Goal: Task Accomplishment & Management: Use online tool/utility

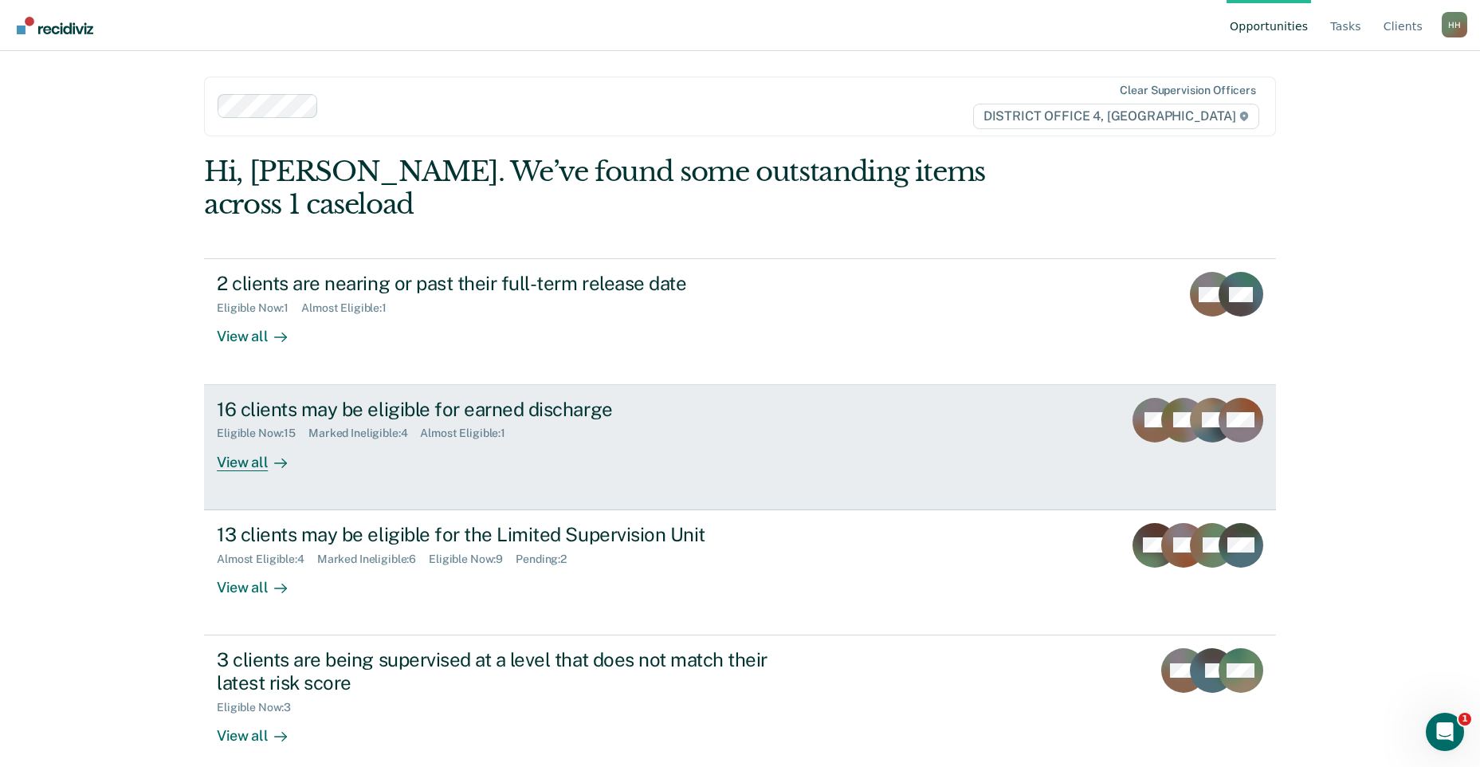
click at [538, 415] on div "16 clients may be eligible for earned discharge Eligible Now : 15 Marked Inelig…" at bounding box center [516, 434] width 598 height 73
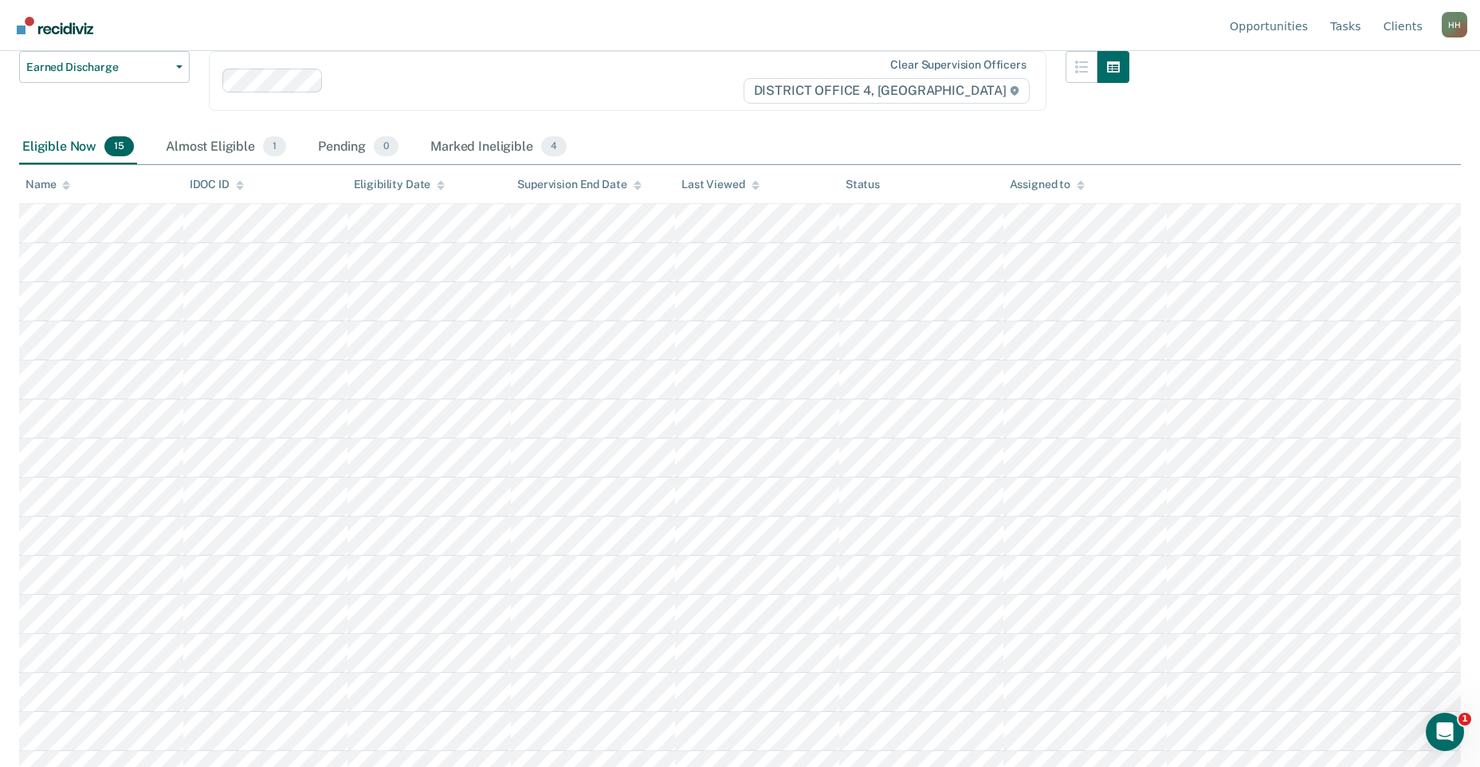
scroll to position [171, 0]
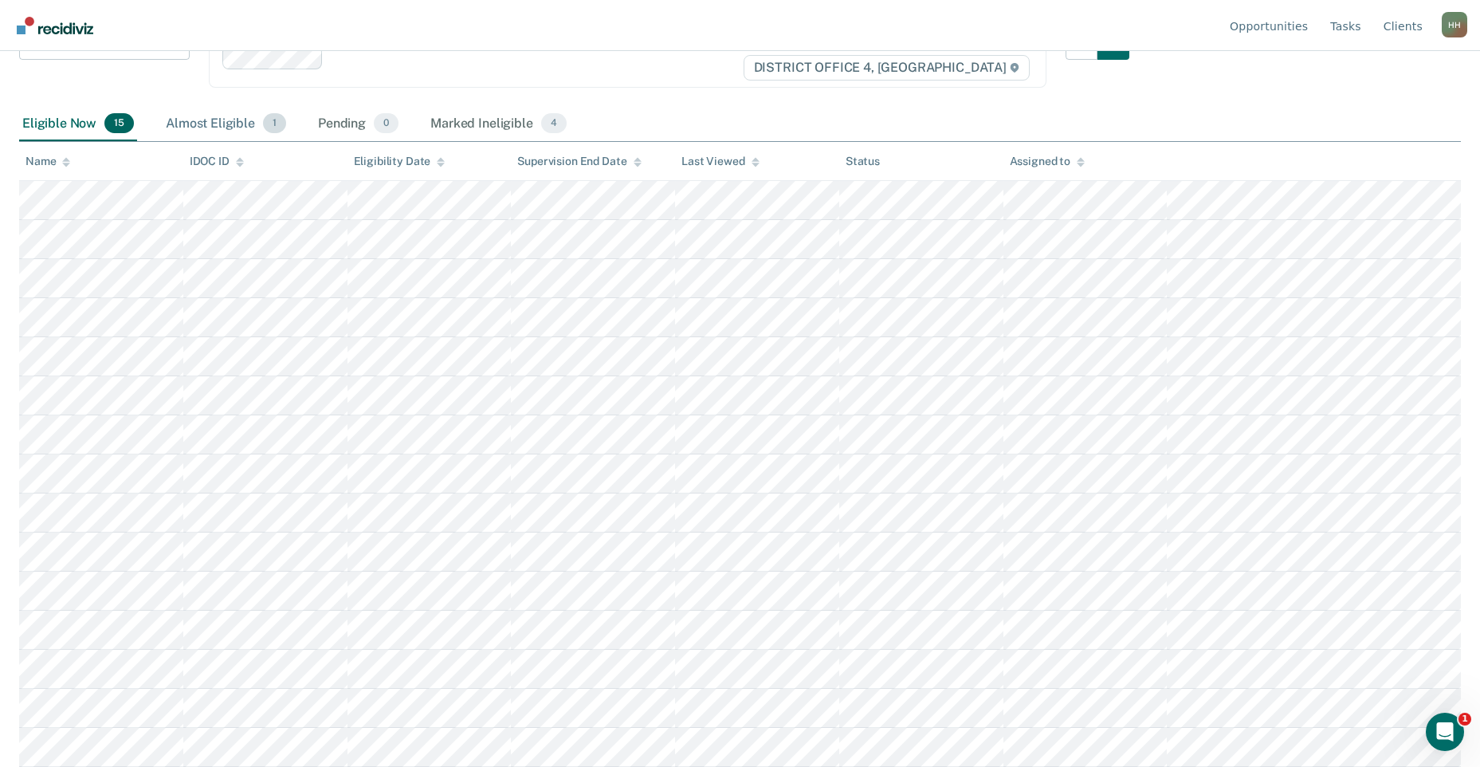
click at [242, 118] on div "Almost Eligible 1" at bounding box center [226, 124] width 127 height 35
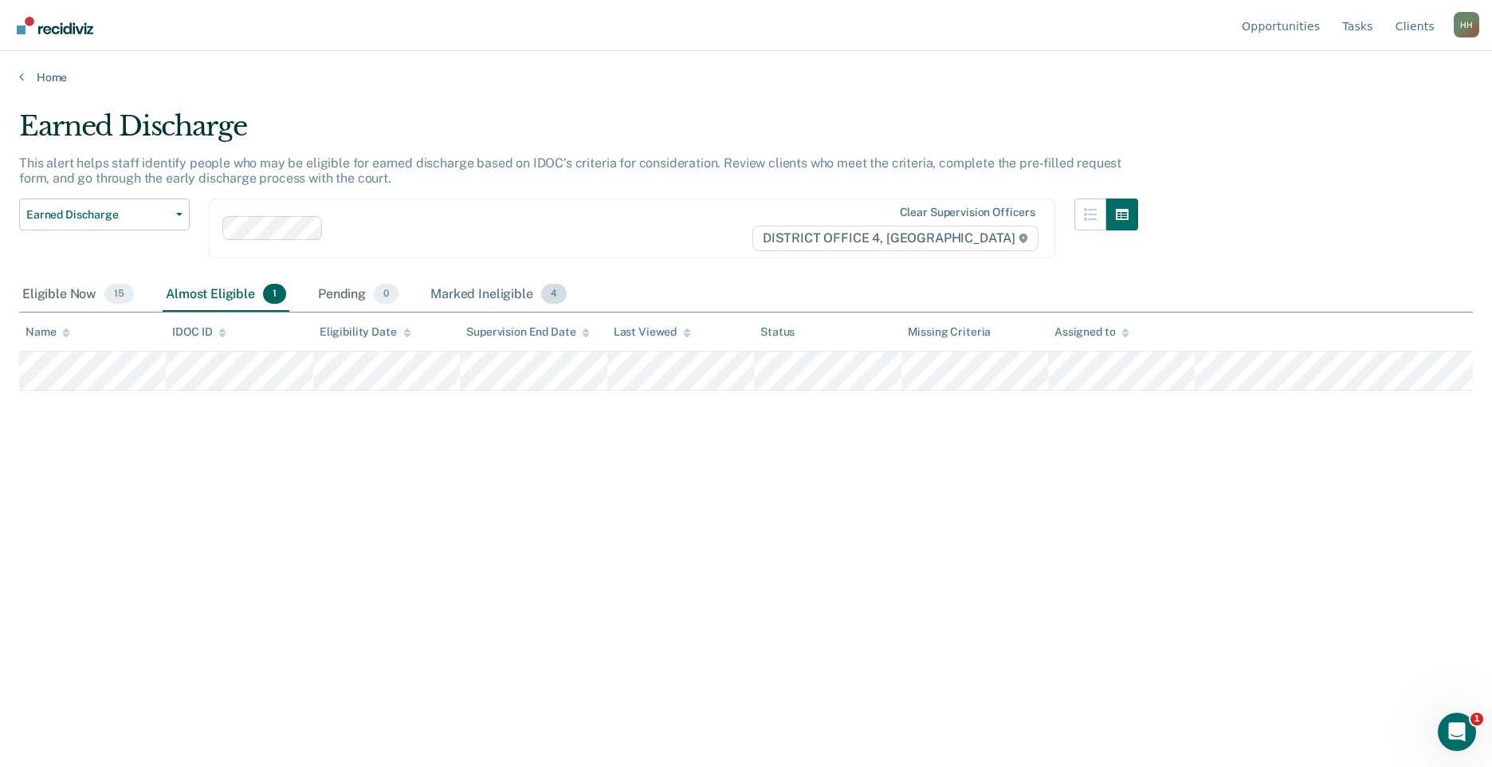
click at [483, 299] on div "Marked Ineligible 4" at bounding box center [498, 294] width 143 height 35
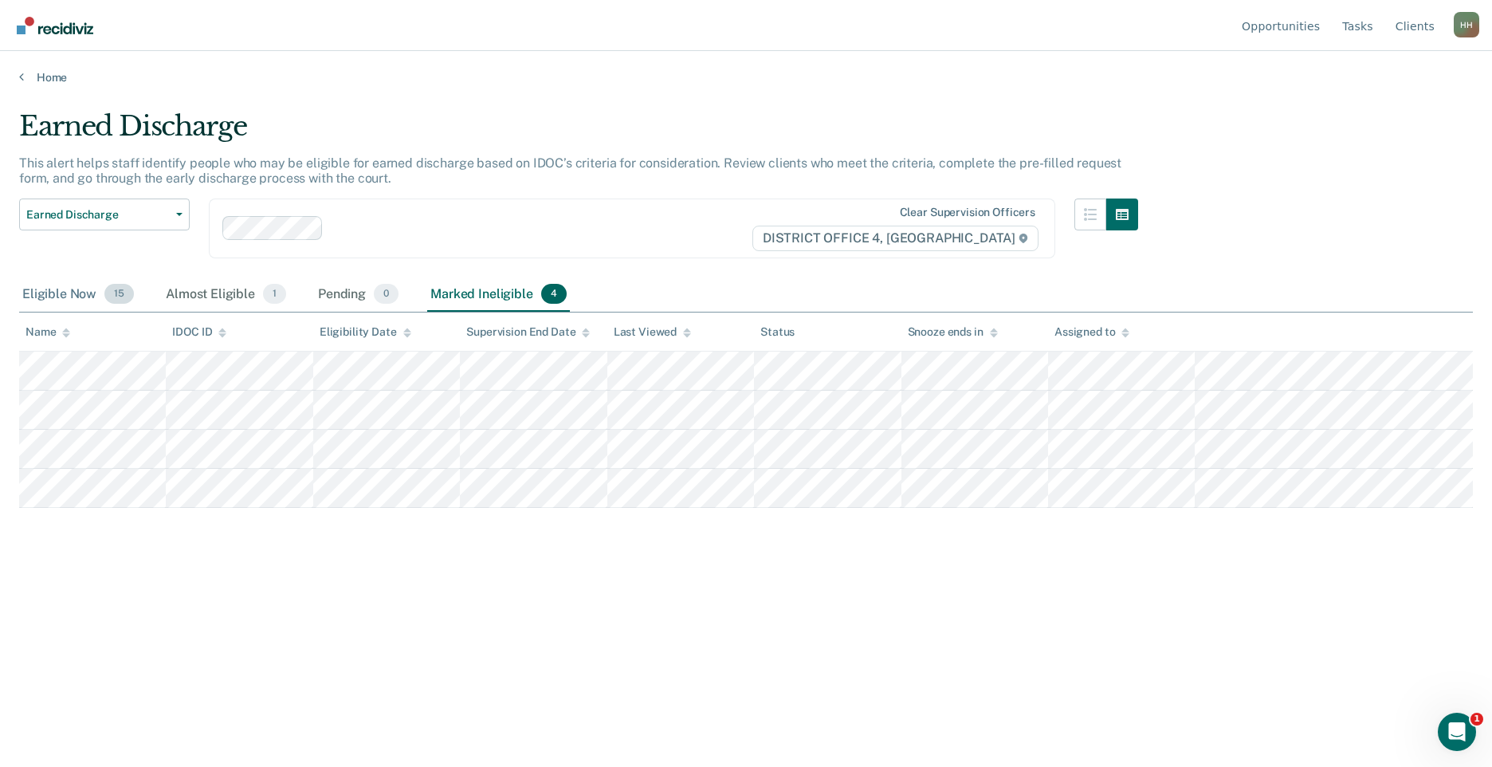
click at [69, 292] on div "Eligible Now 15" at bounding box center [78, 294] width 118 height 35
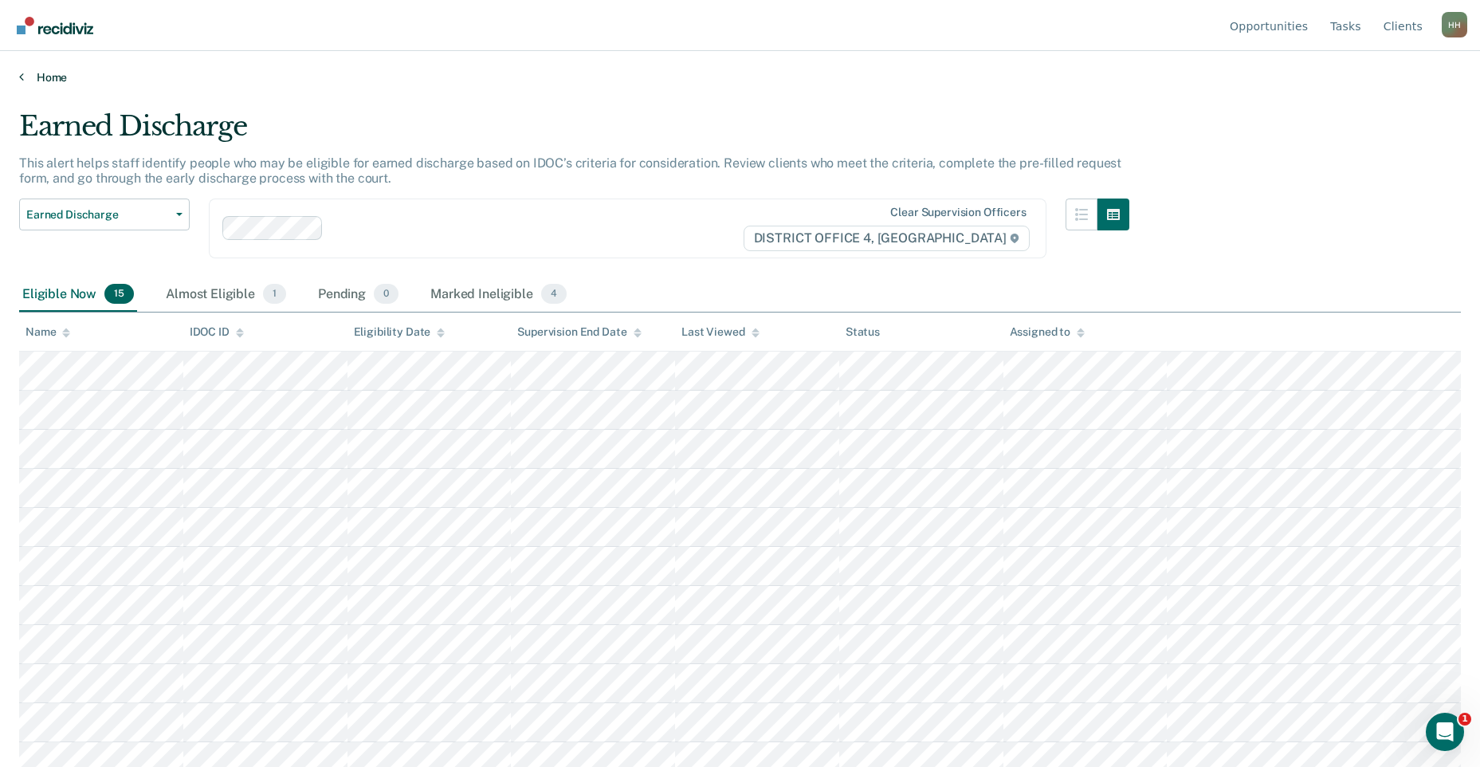
click at [33, 71] on link "Home" at bounding box center [740, 77] width 1442 height 14
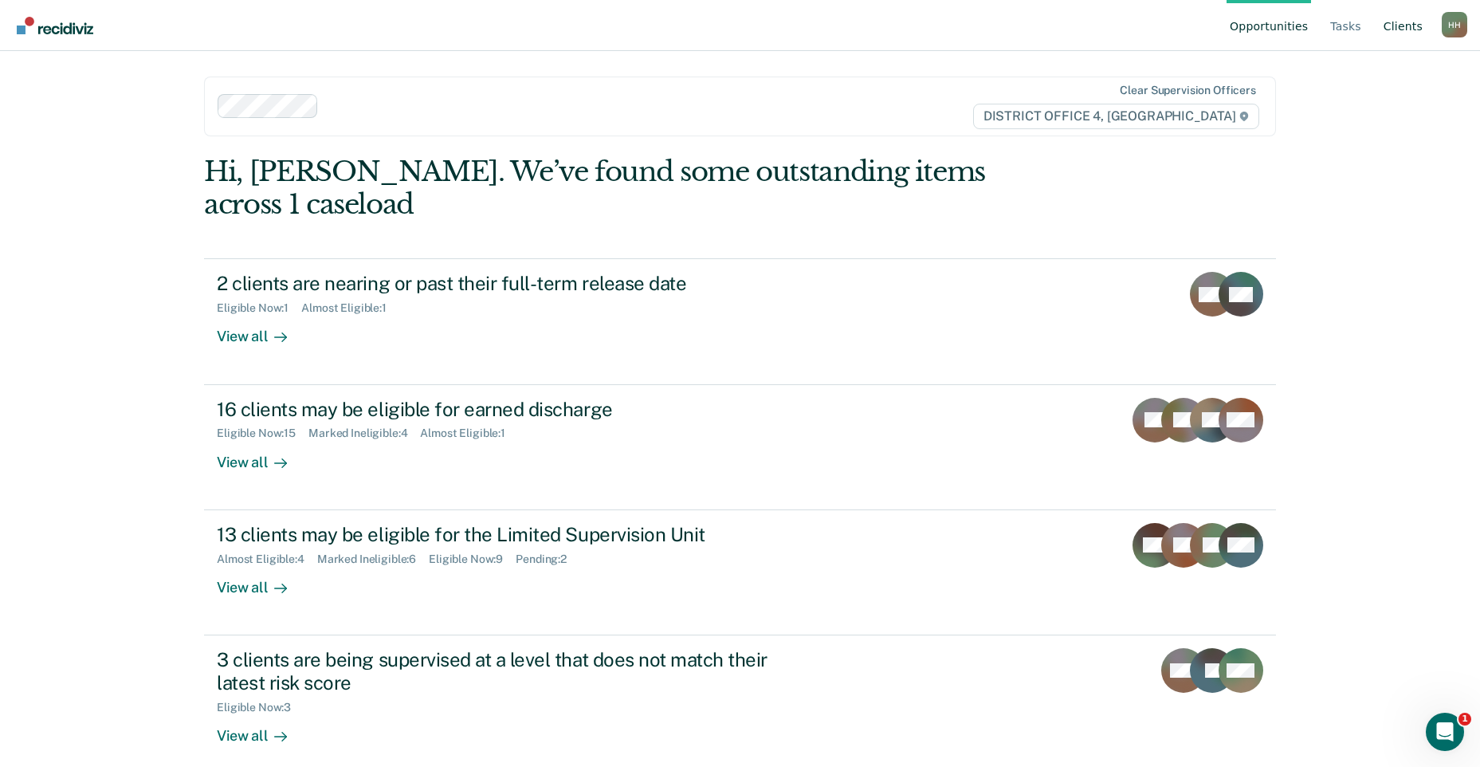
click at [1390, 22] on link "Client s" at bounding box center [1402, 25] width 45 height 51
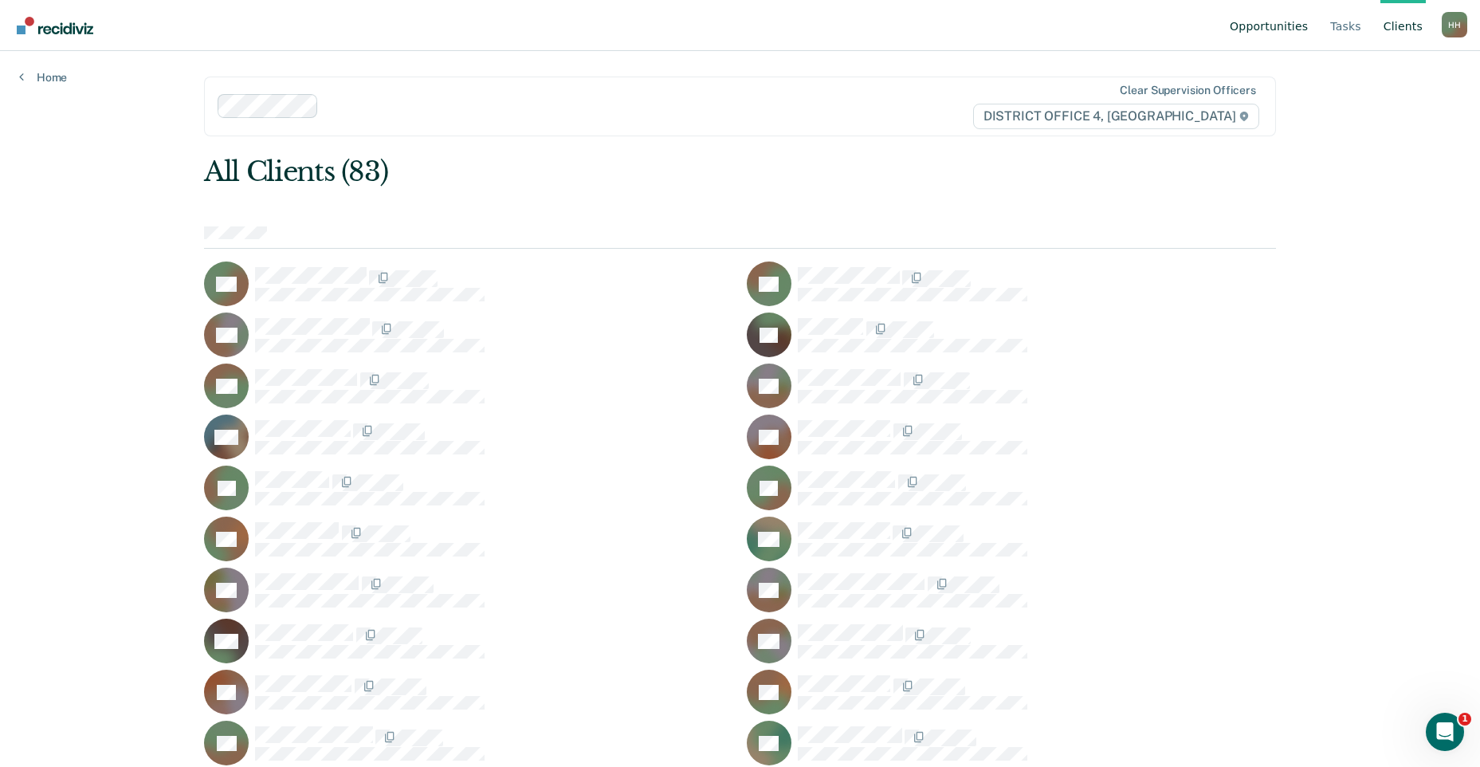
click at [1290, 26] on link "Opportunities" at bounding box center [1269, 25] width 84 height 51
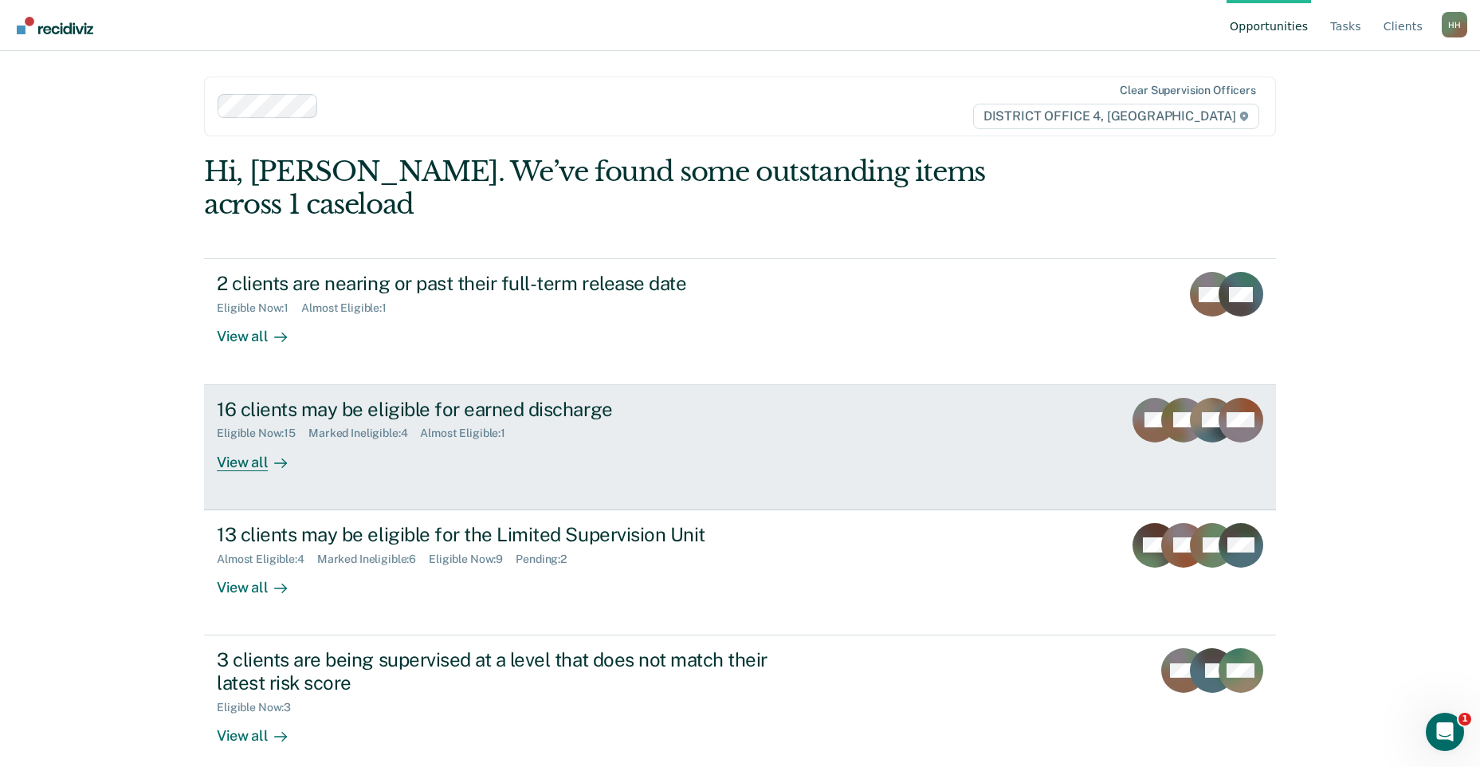
click at [572, 430] on div "16 clients may be eligible for earned discharge Eligible Now : 15 Marked Inelig…" at bounding box center [516, 434] width 598 height 73
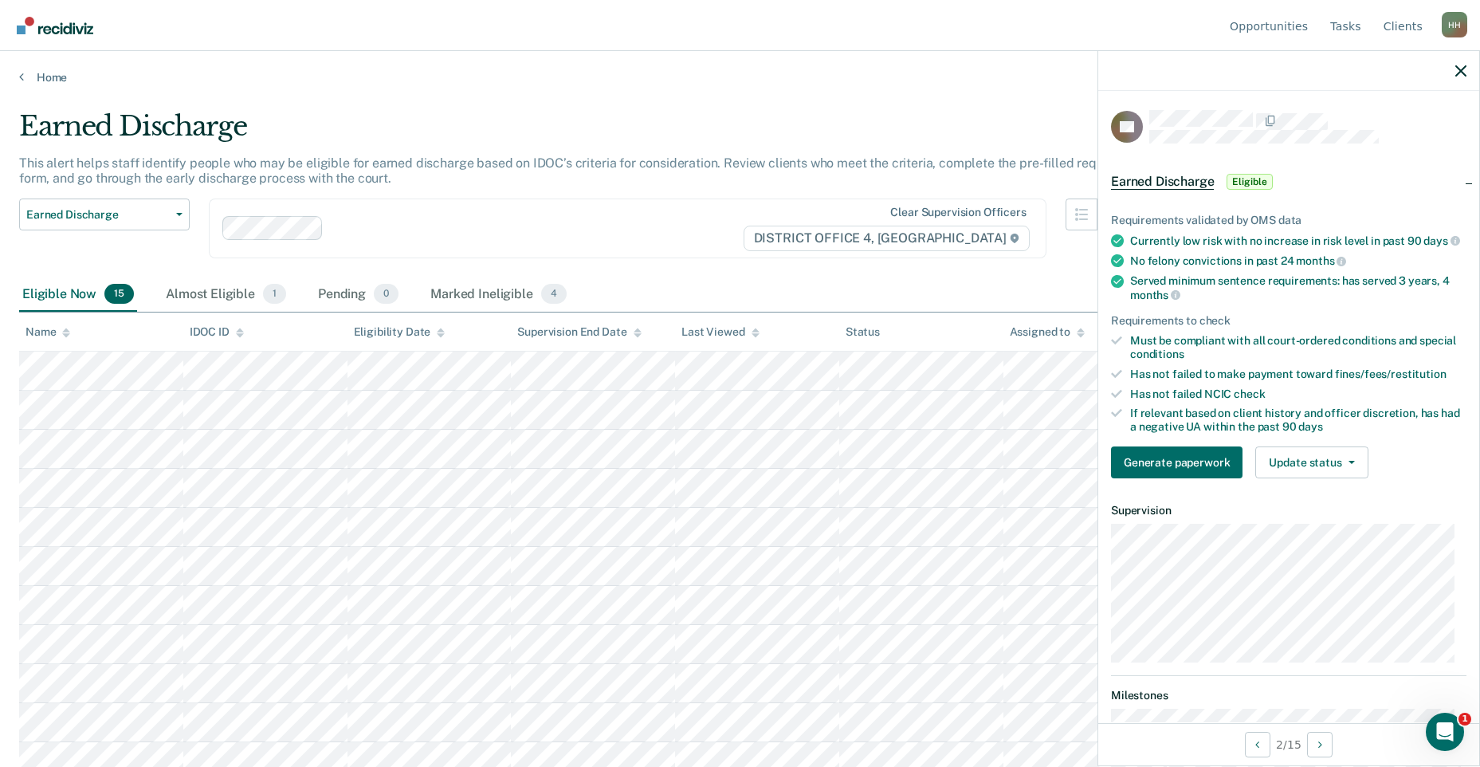
drag, startPoint x: 1456, startPoint y: 62, endPoint x: 1456, endPoint y: 73, distance: 10.4
click at [1456, 72] on div at bounding box center [1288, 71] width 381 height 40
click at [1456, 73] on icon "button" at bounding box center [1460, 70] width 11 height 11
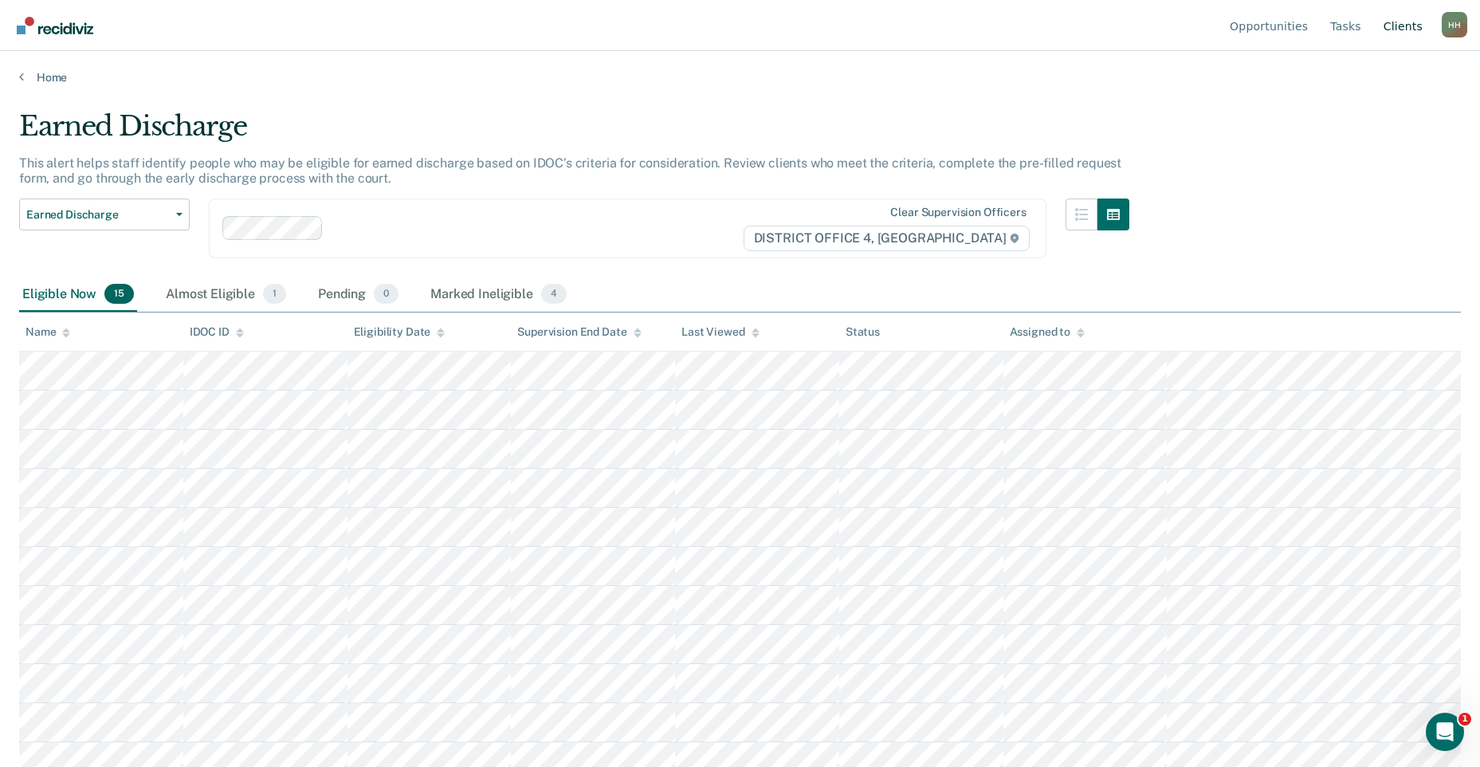
click at [1407, 26] on link "Client s" at bounding box center [1402, 25] width 45 height 51
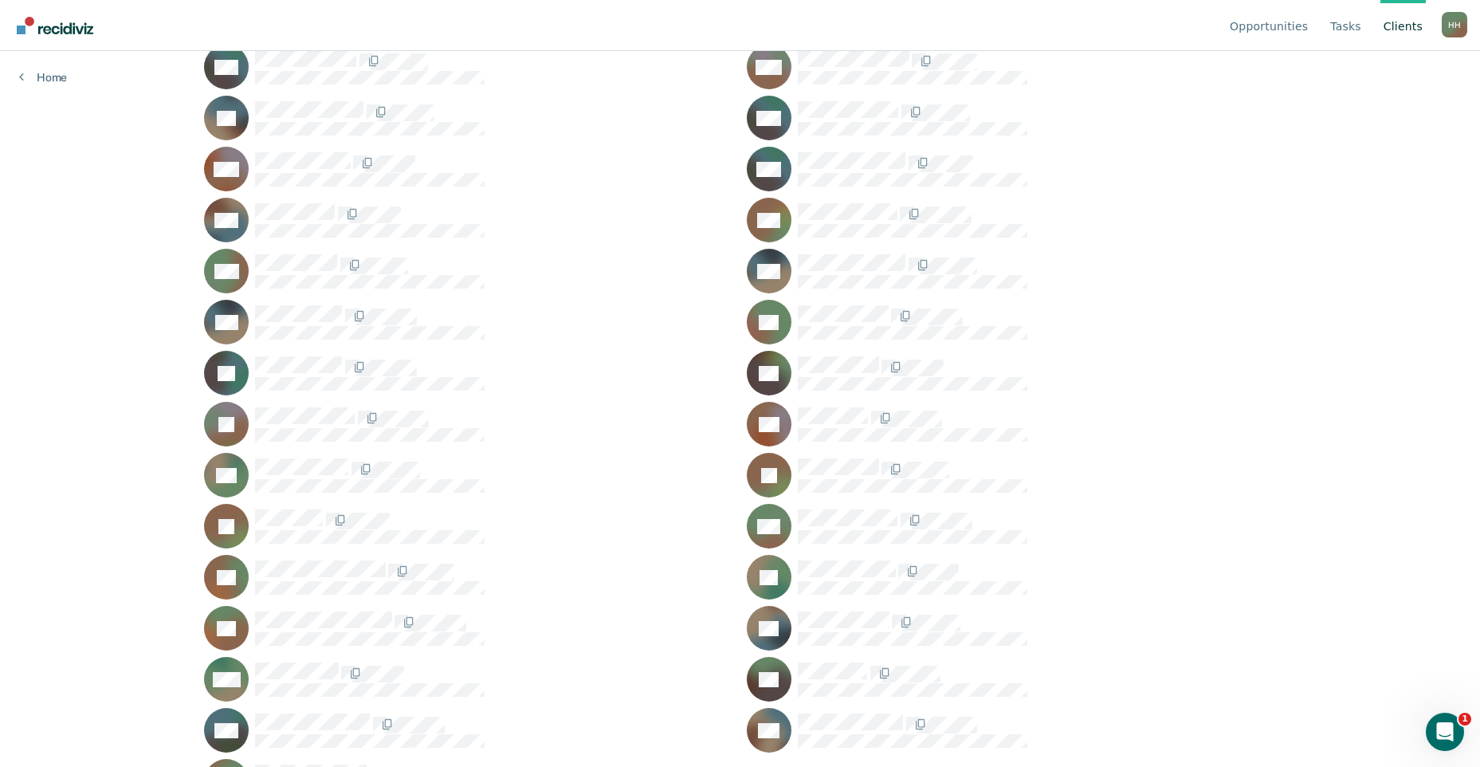
scroll to position [1628, 0]
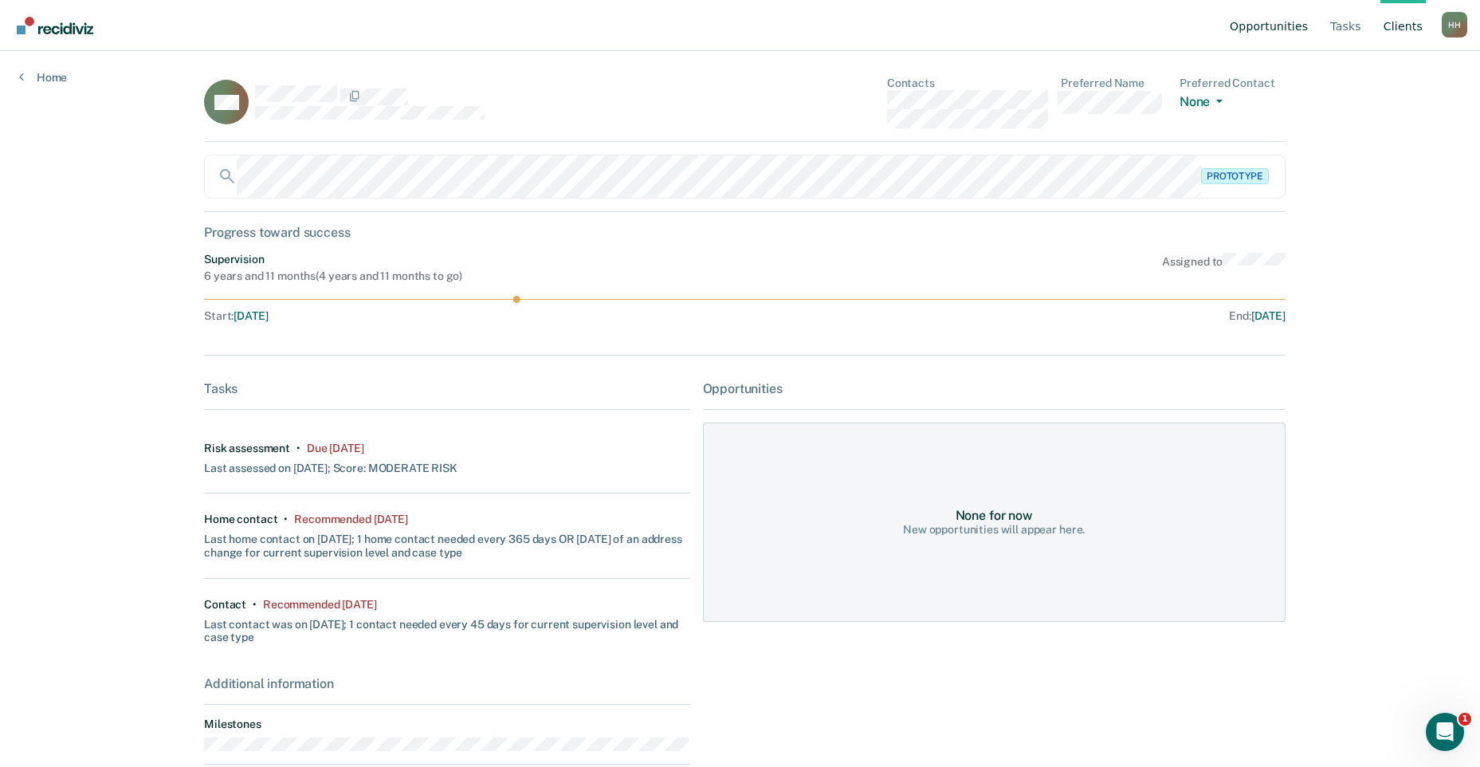
click at [1292, 23] on link "Opportunities" at bounding box center [1269, 25] width 84 height 51
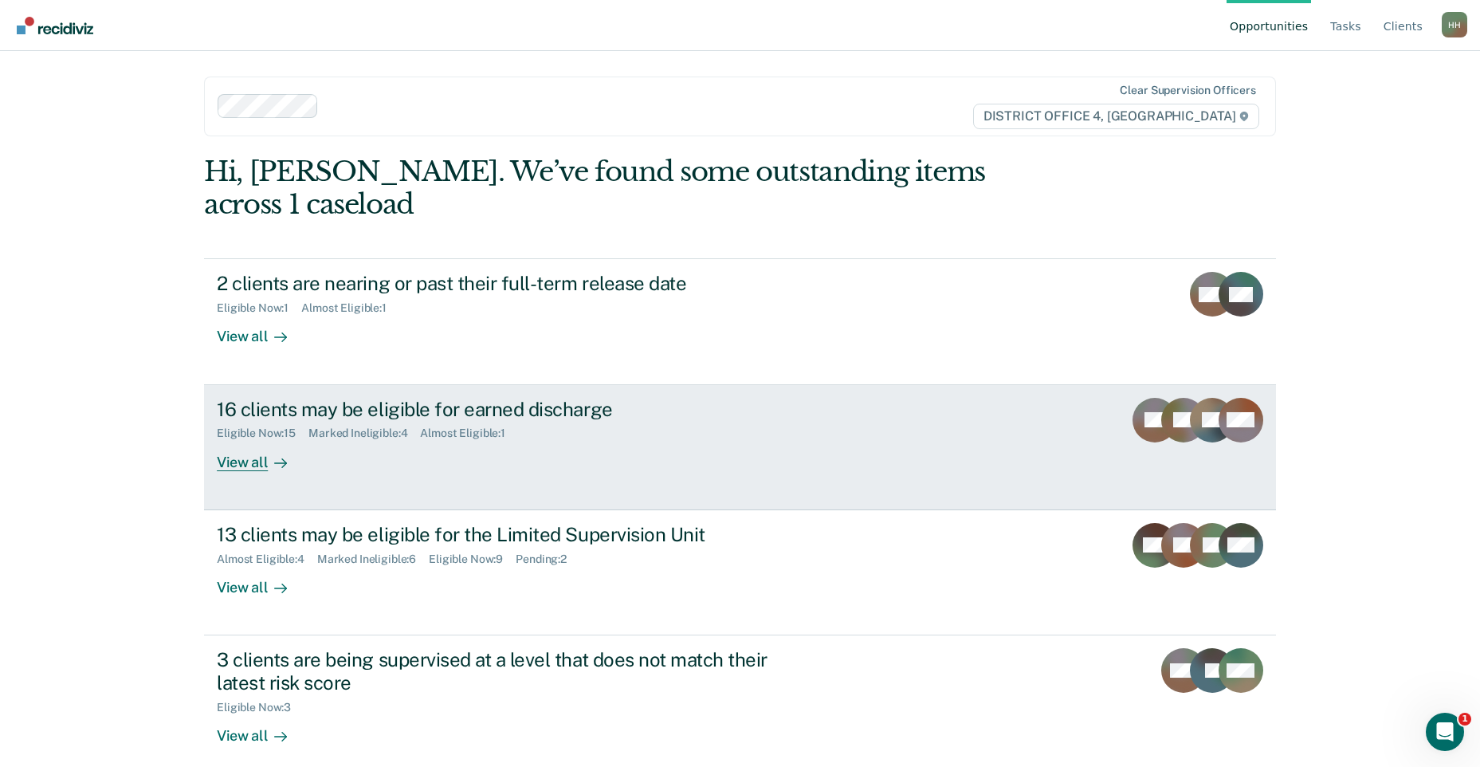
click at [616, 398] on div "16 clients may be eligible for earned discharge" at bounding box center [496, 409] width 559 height 23
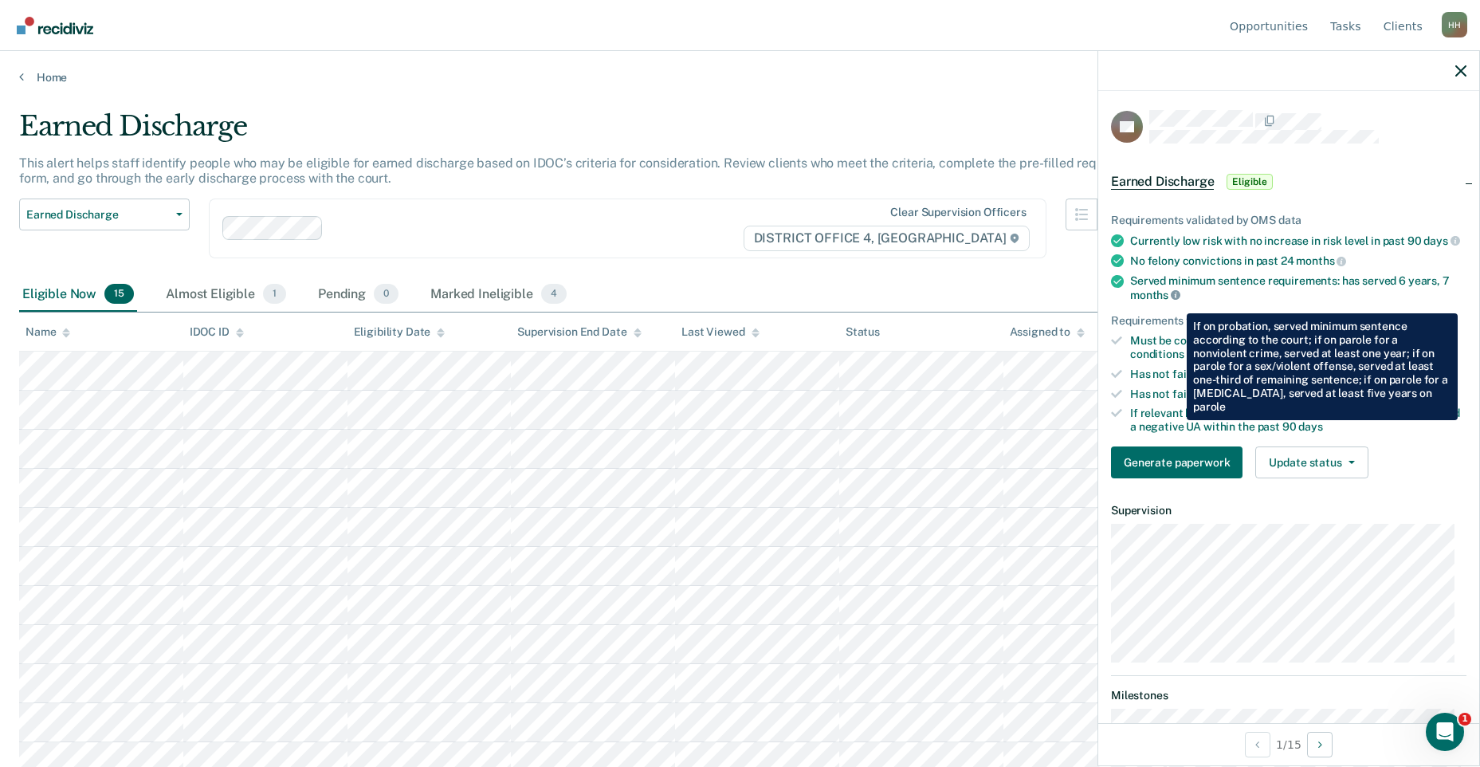
click at [1175, 300] on icon at bounding box center [1176, 295] width 10 height 10
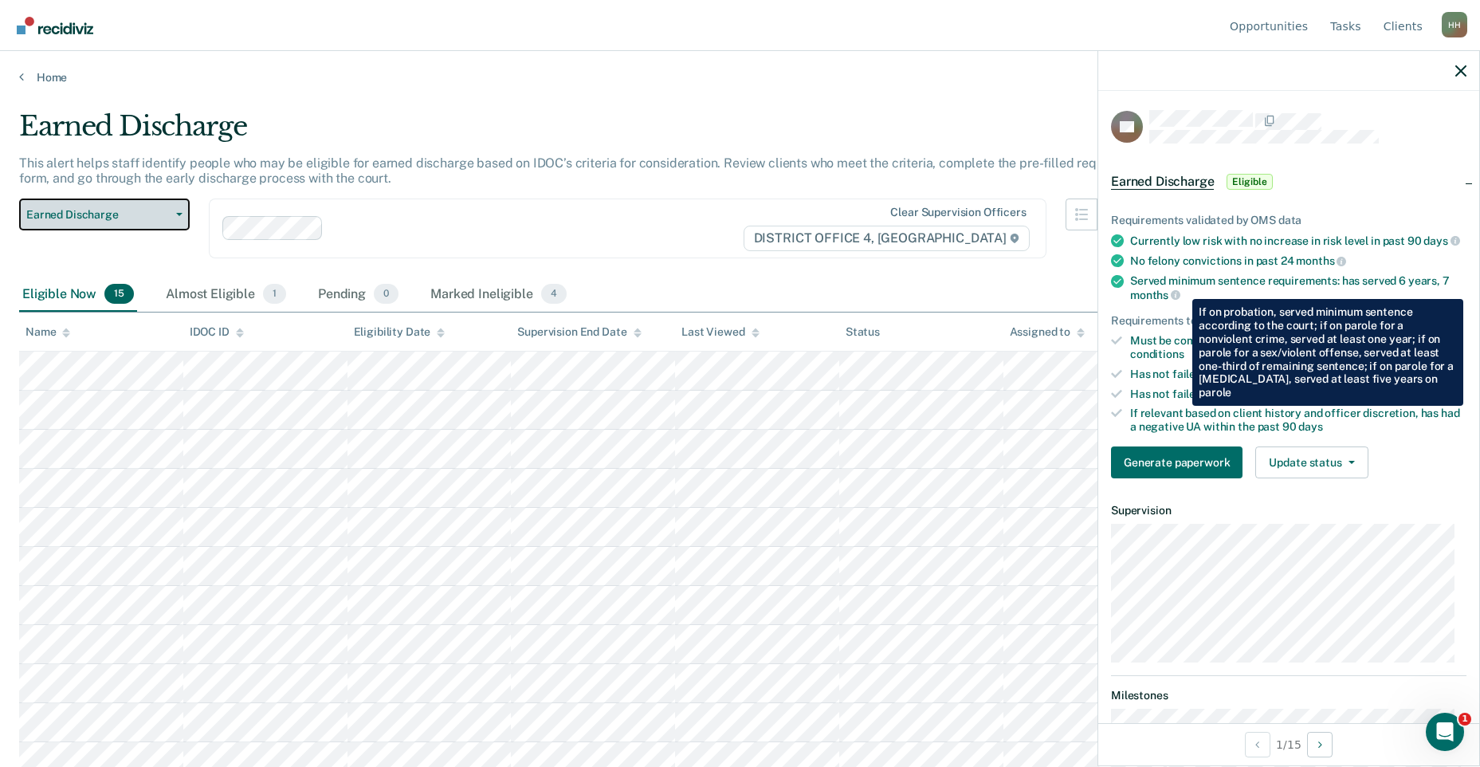
click at [161, 219] on span "Earned Discharge" at bounding box center [97, 215] width 143 height 14
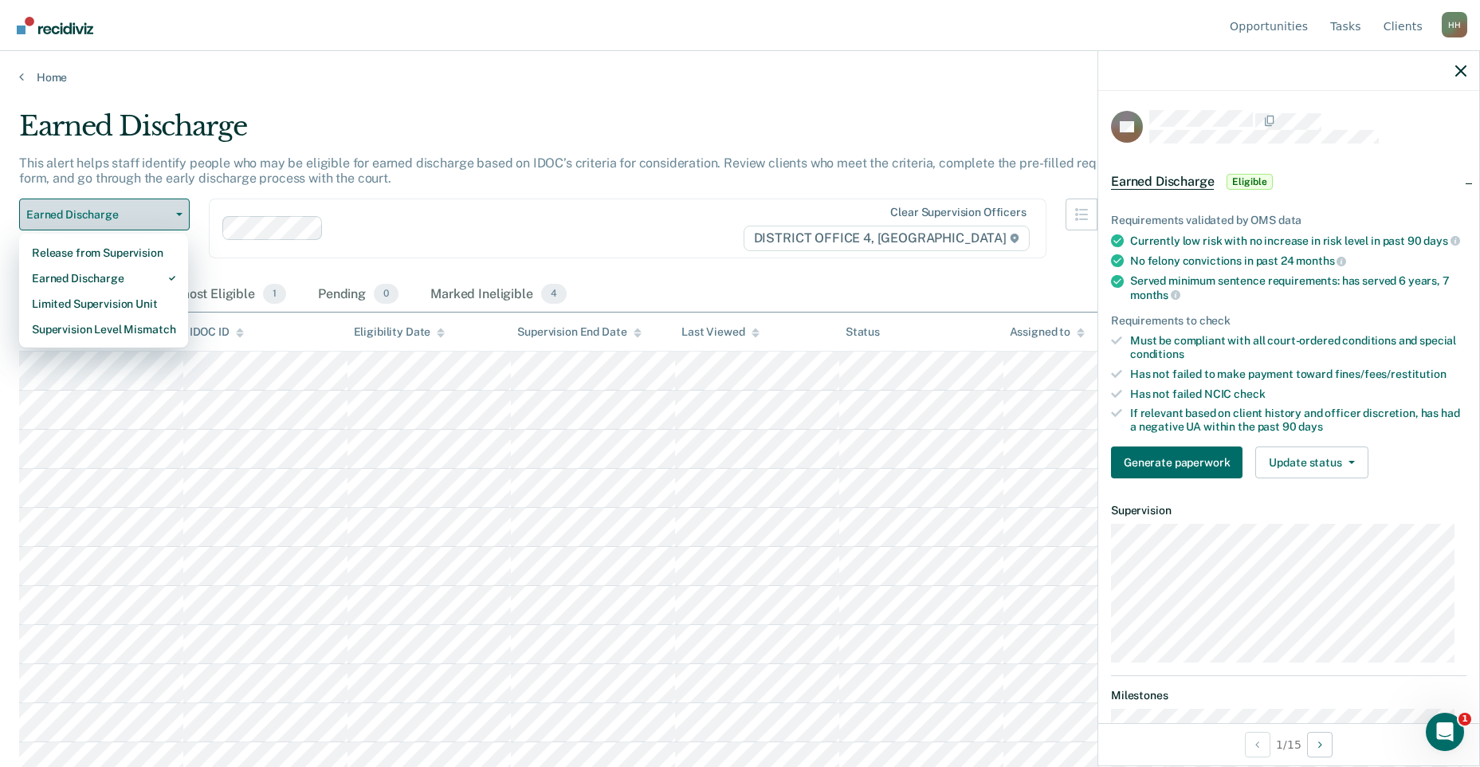
click at [158, 218] on span "Earned Discharge" at bounding box center [97, 215] width 143 height 14
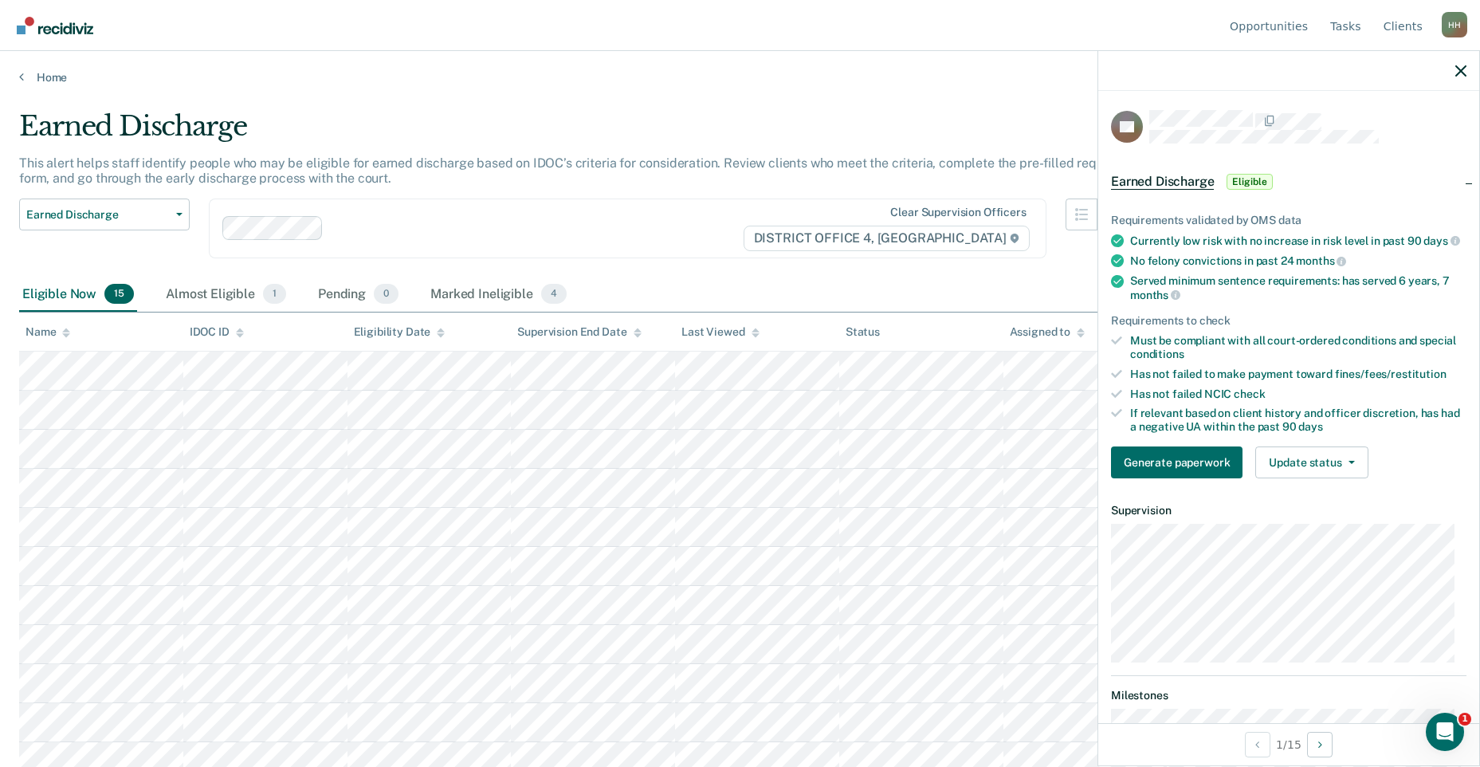
click at [317, 132] on div "Earned Discharge" at bounding box center [574, 132] width 1110 height 45
drag, startPoint x: 1466, startPoint y: 67, endPoint x: 1373, endPoint y: 61, distance: 92.7
click at [1466, 67] on div at bounding box center [1288, 71] width 381 height 40
click at [45, 74] on link "Home" at bounding box center [740, 77] width 1442 height 14
